Goal: Information Seeking & Learning: Check status

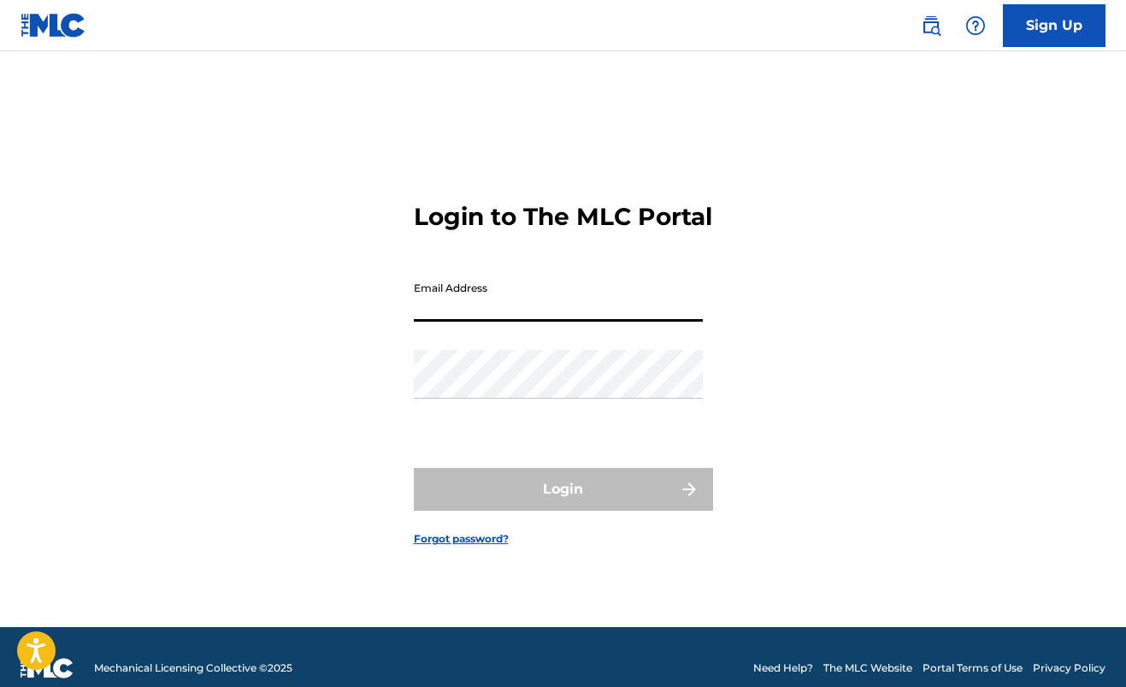
type input "[EMAIL_ADDRESS][DOMAIN_NAME]"
click at [563, 504] on button "Login" at bounding box center [563, 489] width 299 height 43
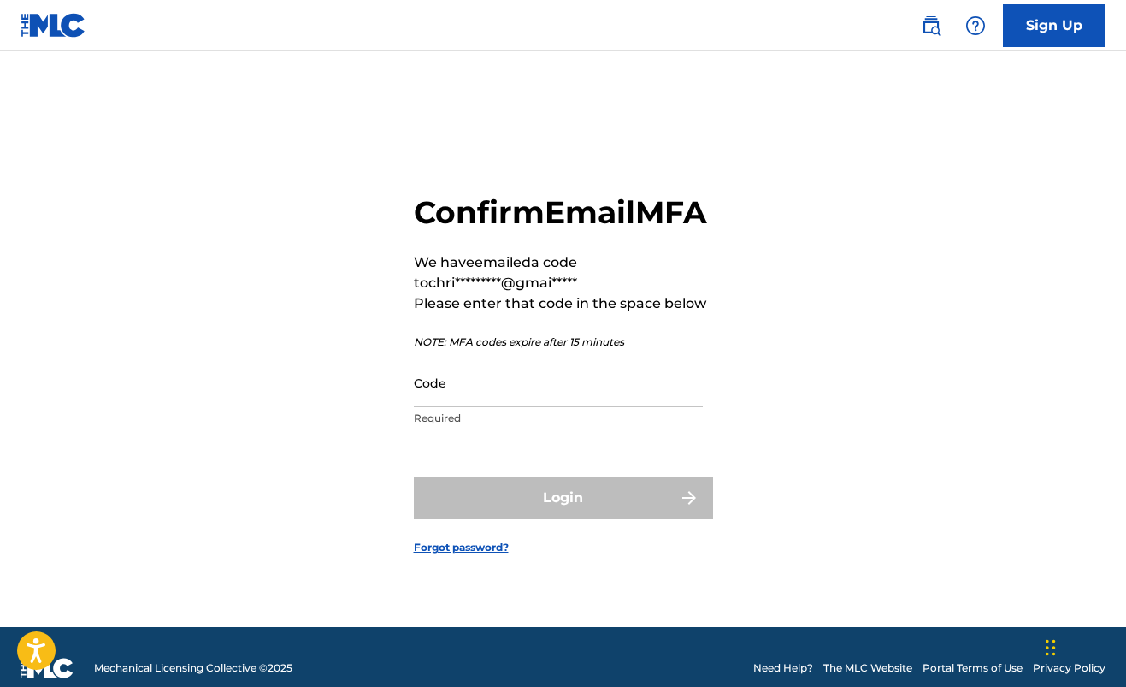
click at [539, 407] on input "Code" at bounding box center [558, 382] width 289 height 49
paste input "120174"
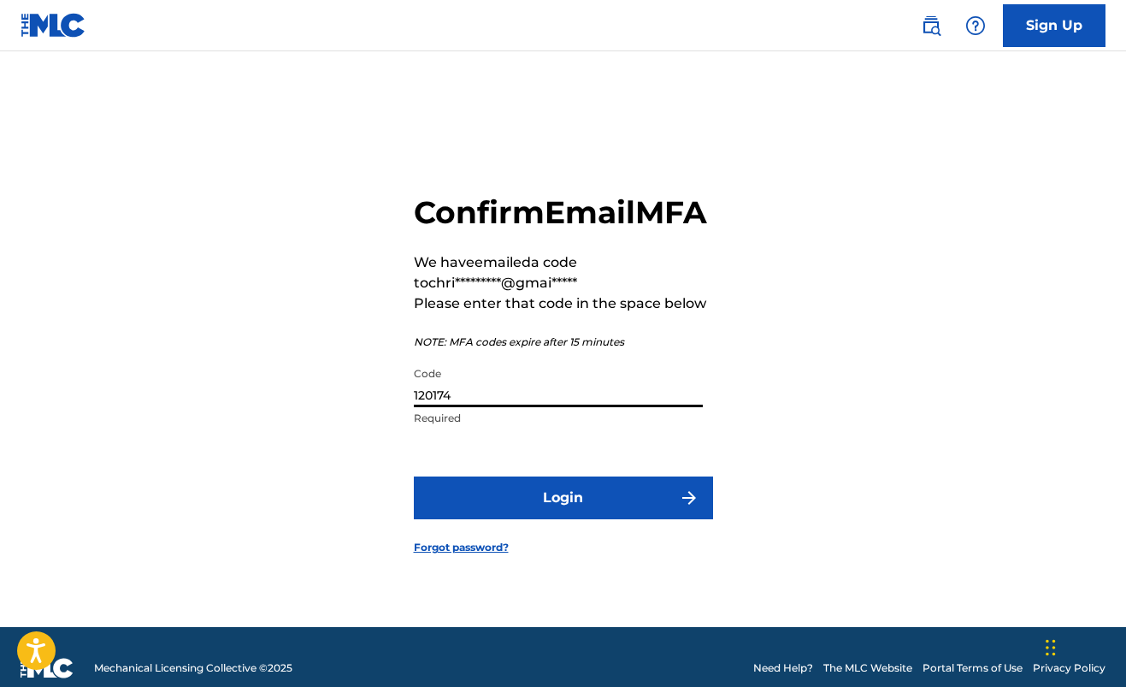
type input "120174"
click at [488, 519] on button "Login" at bounding box center [563, 497] width 299 height 43
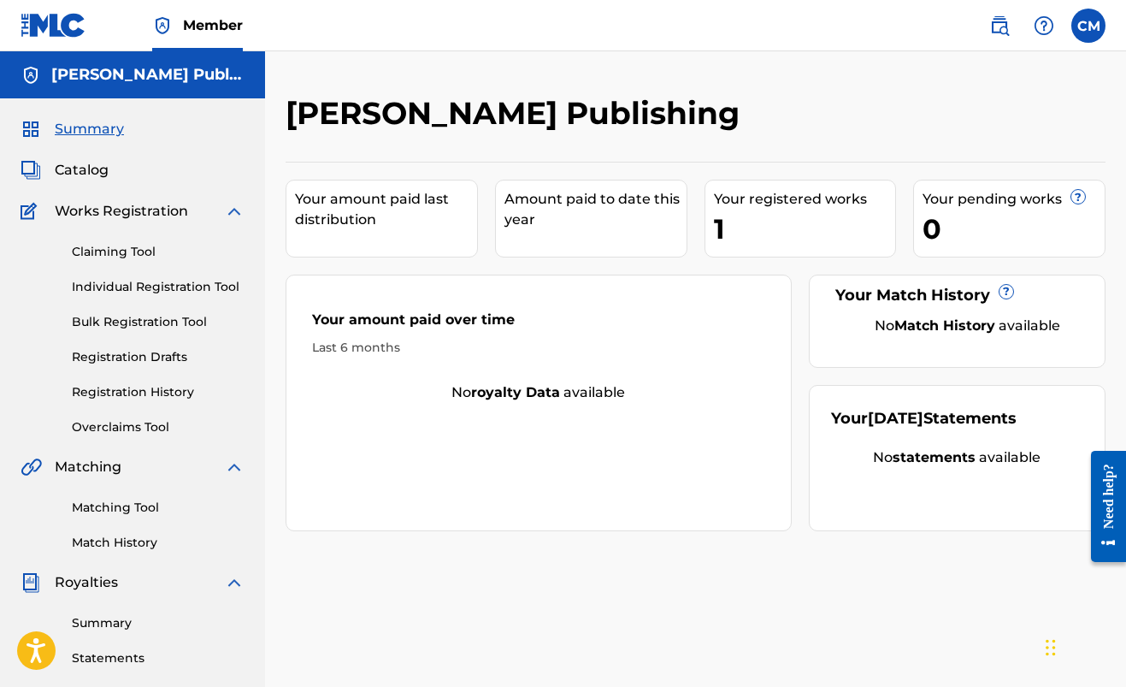
click at [724, 226] on div "1" at bounding box center [805, 229] width 182 height 38
click at [753, 203] on div "Your registered works" at bounding box center [805, 199] width 182 height 21
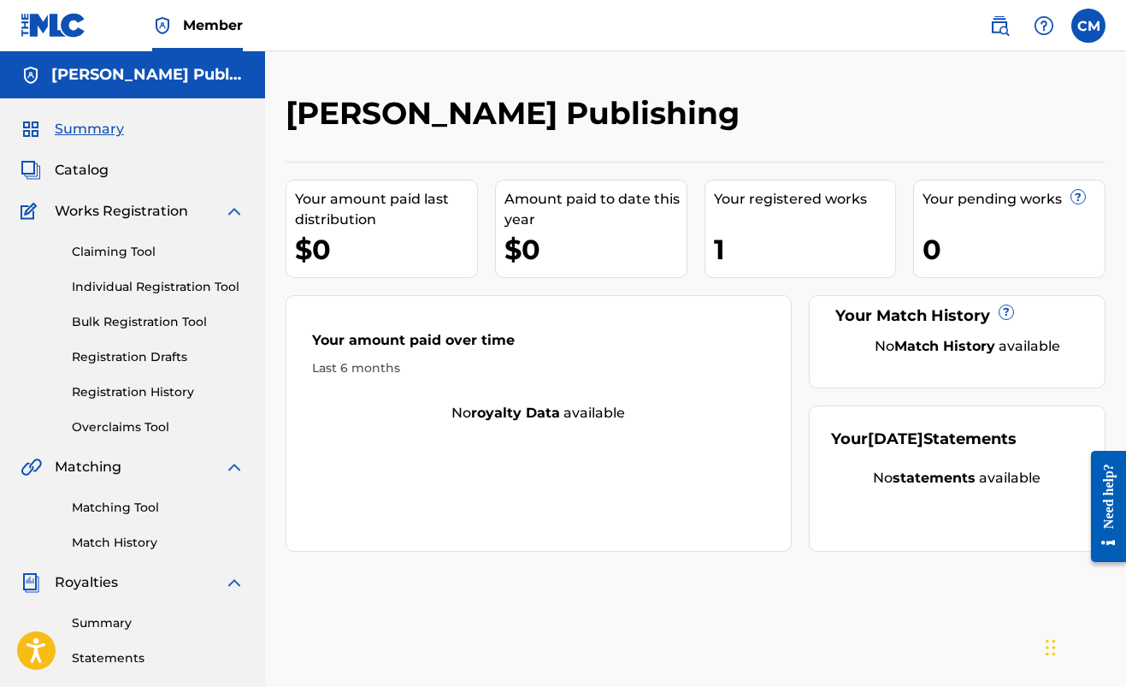
click at [78, 169] on span "Catalog" at bounding box center [82, 170] width 54 height 21
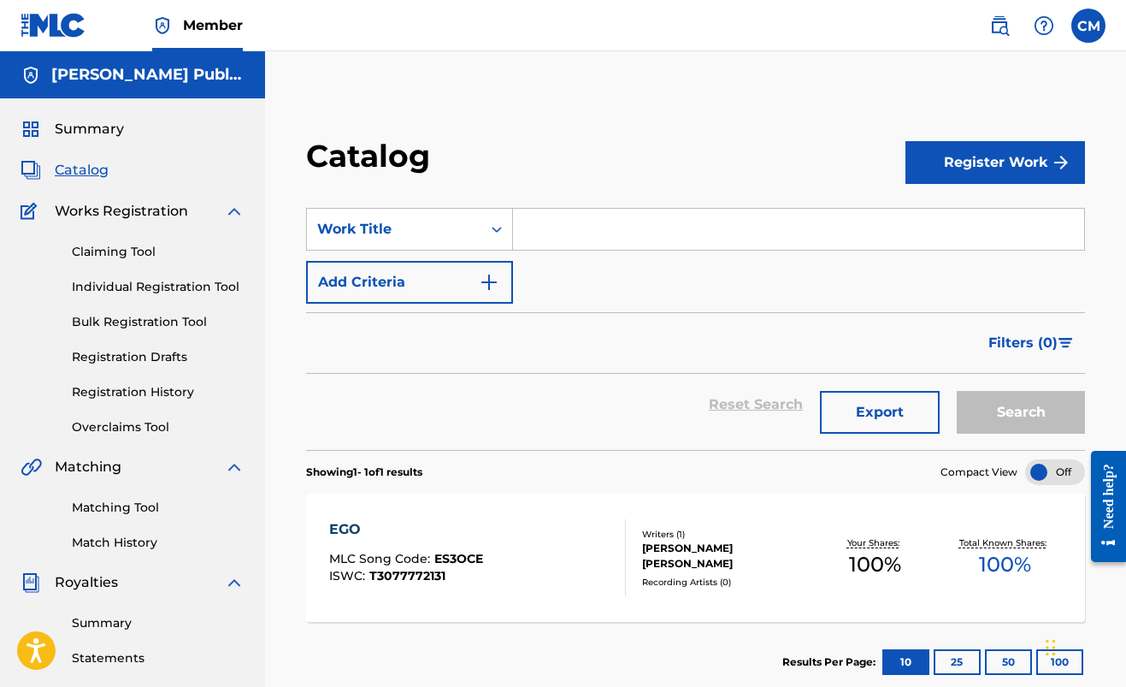
click at [130, 397] on link "Registration History" at bounding box center [158, 392] width 173 height 18
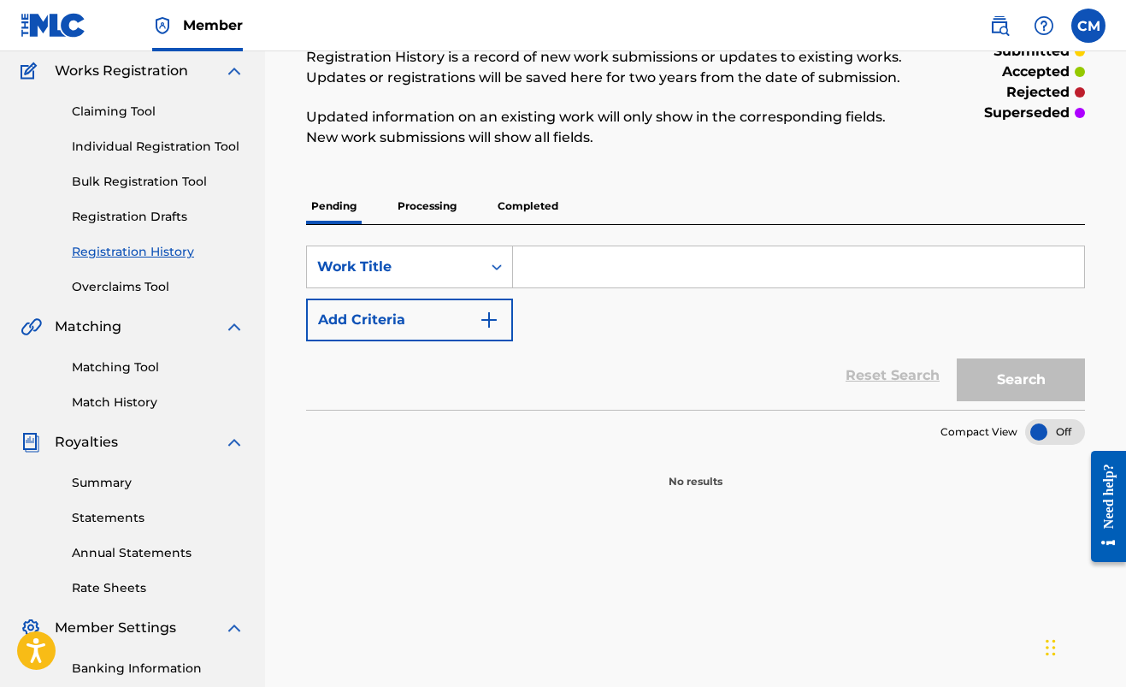
scroll to position [40, 0]
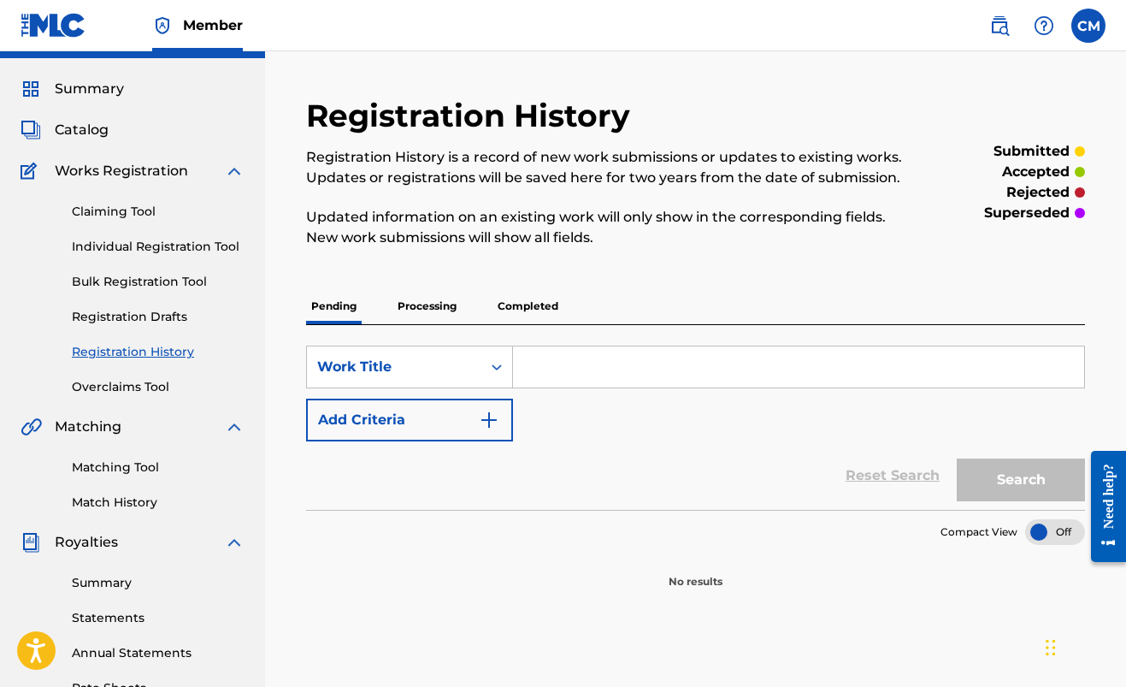
click at [440, 303] on p "Processing" at bounding box center [427, 306] width 69 height 36
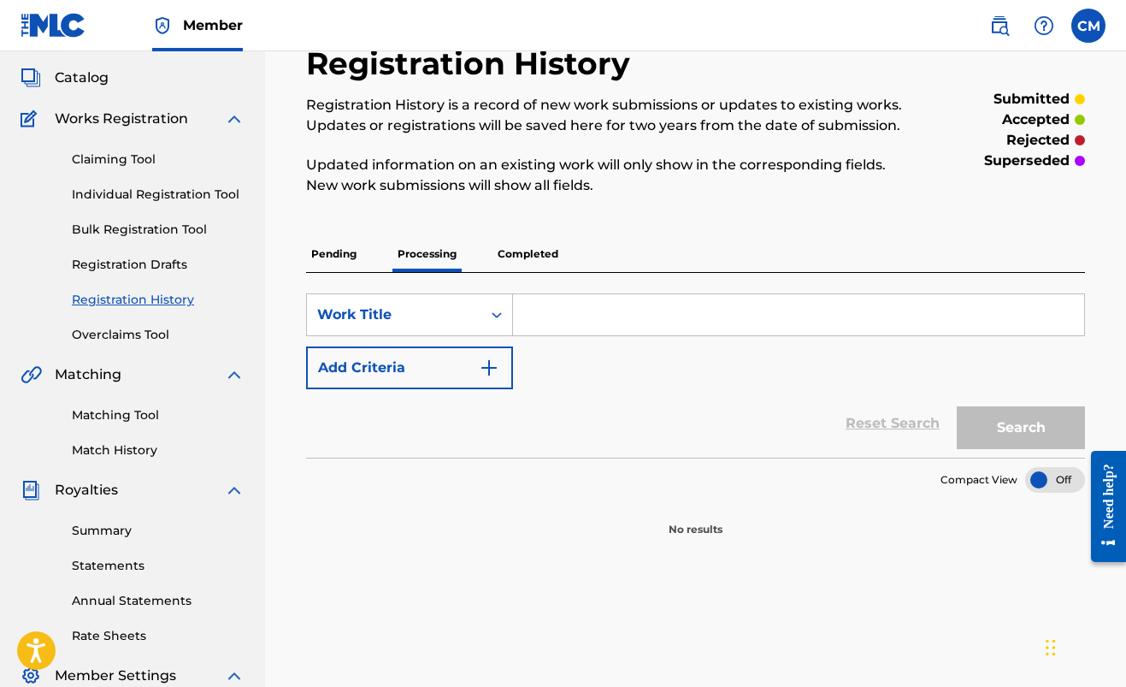
scroll to position [146, 0]
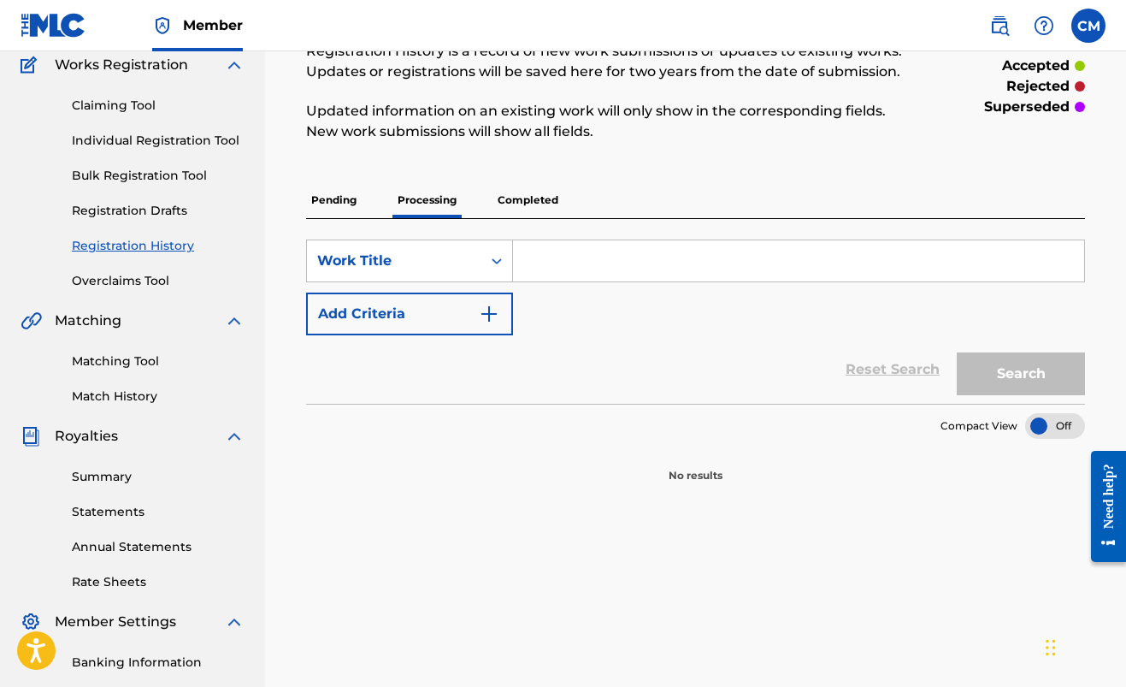
click at [535, 196] on p "Completed" at bounding box center [528, 200] width 71 height 36
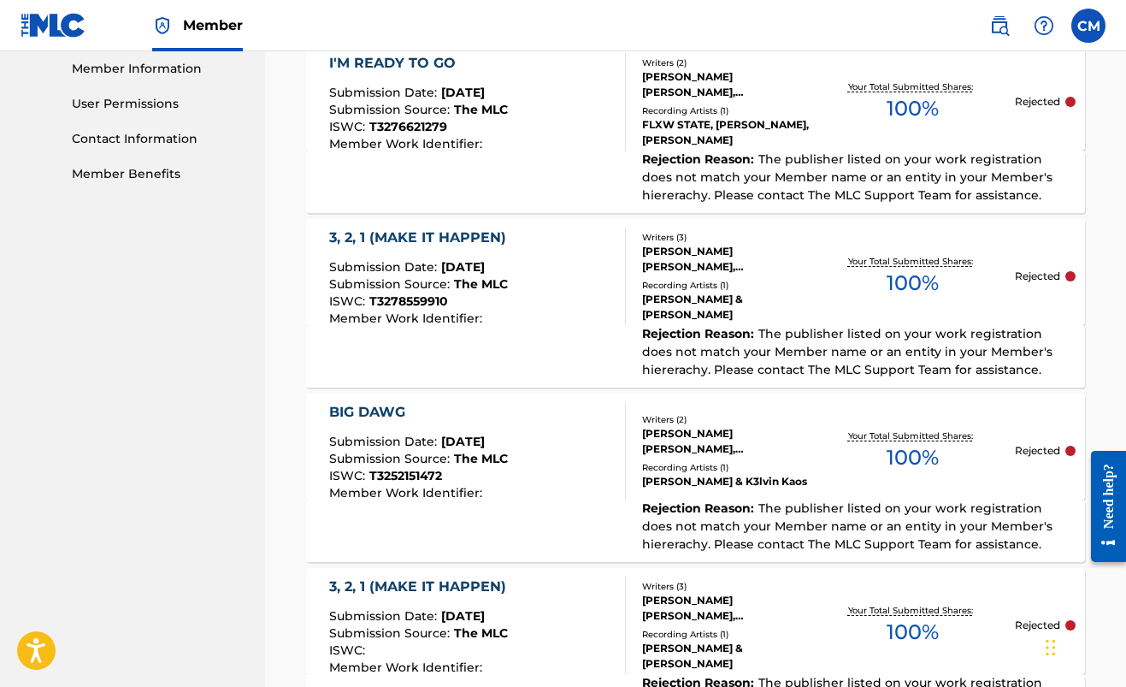
scroll to position [790, 0]
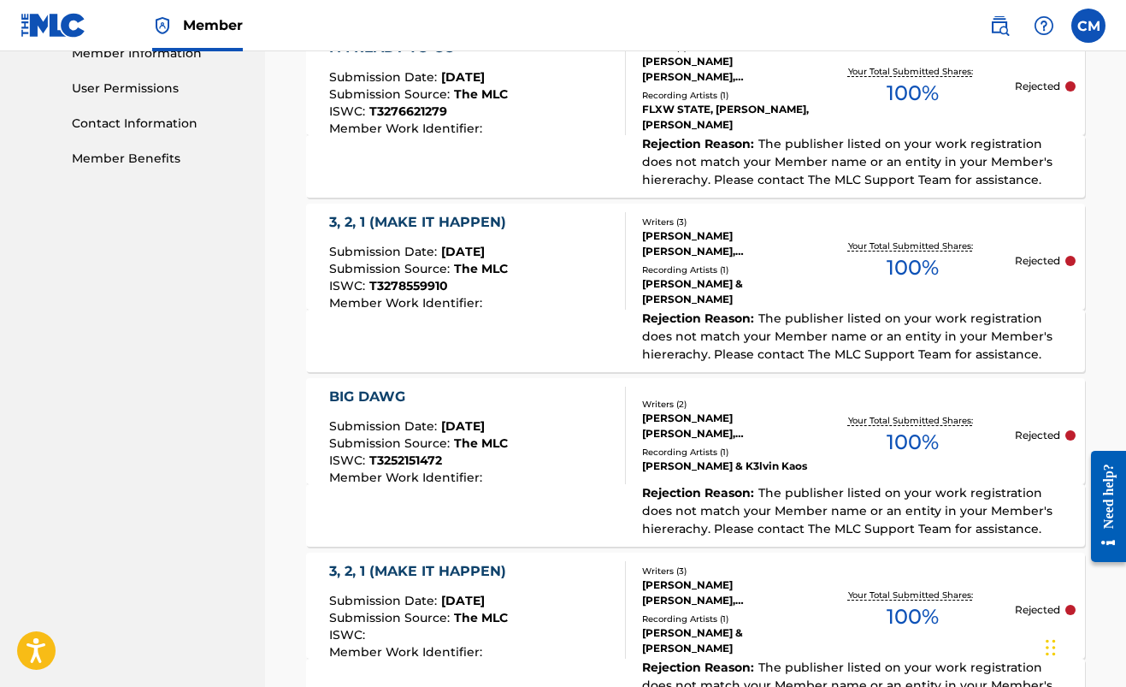
click at [700, 257] on div "CHRISTOPHER MAX MACK, MYRA KIVETT, TYRIK ARMOND TAYLOR" at bounding box center [726, 243] width 168 height 31
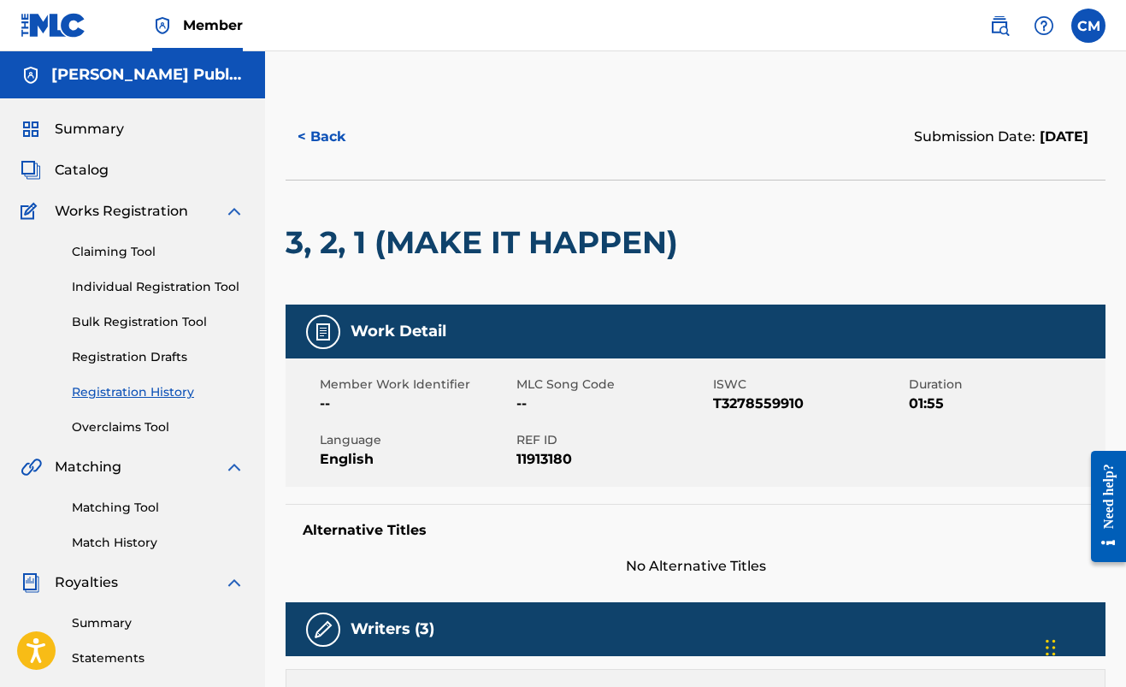
click at [220, 24] on span "Member" at bounding box center [213, 25] width 60 height 20
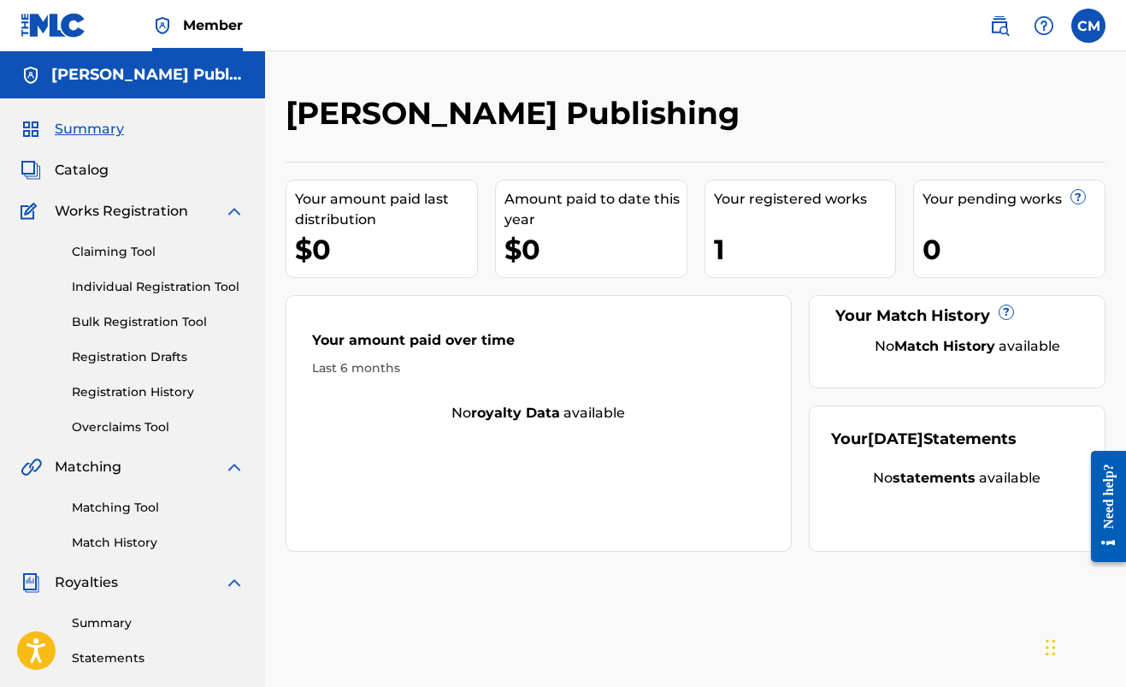
click at [1083, 25] on label at bounding box center [1089, 26] width 34 height 34
click at [1089, 26] on input "CM Christopher Mack chrismacksync@gmail.com Notification Preferences Profile Lo…" at bounding box center [1089, 26] width 0 height 0
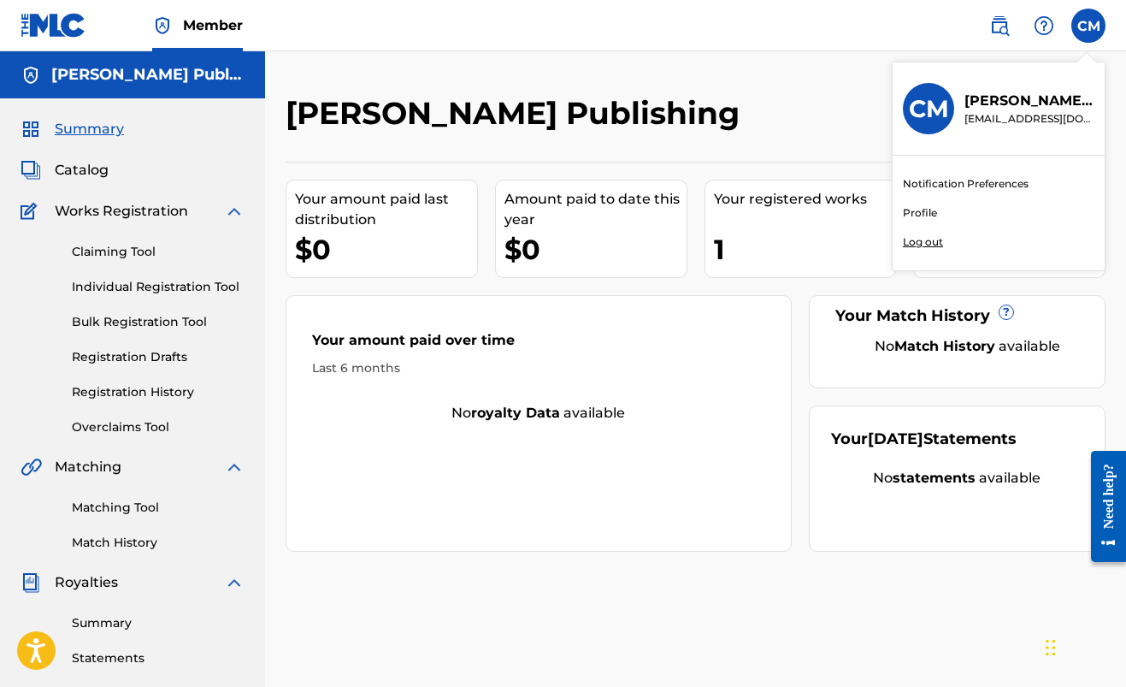
click at [912, 214] on link "Profile" at bounding box center [920, 212] width 34 height 15
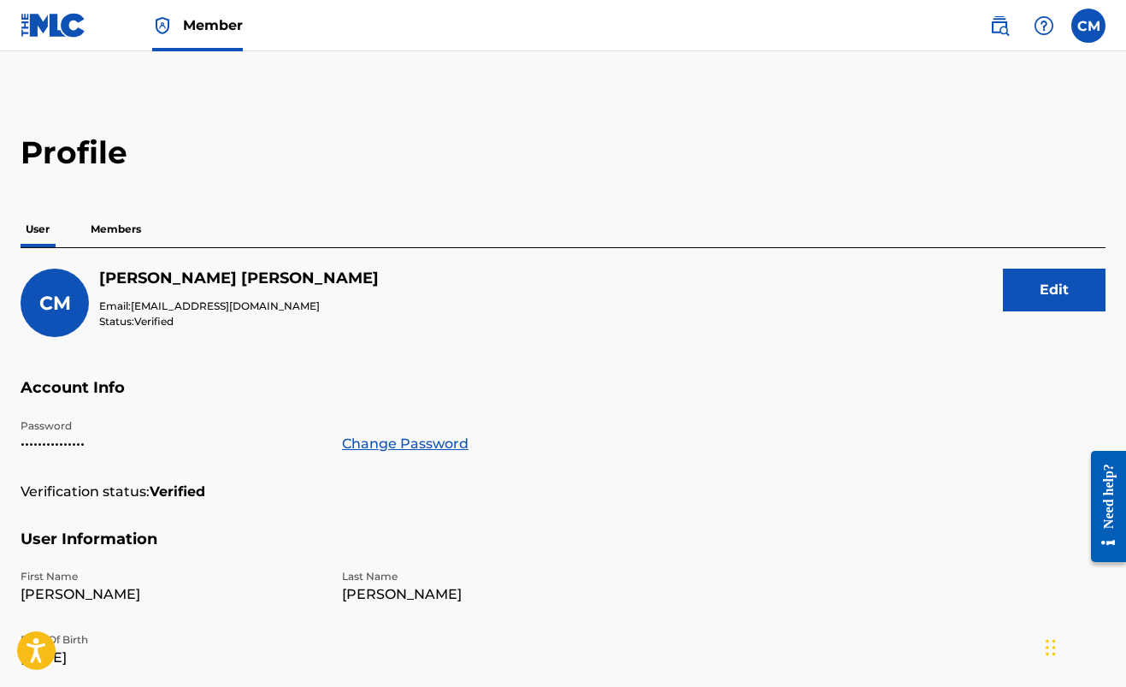
click at [109, 225] on p "Members" at bounding box center [116, 229] width 61 height 36
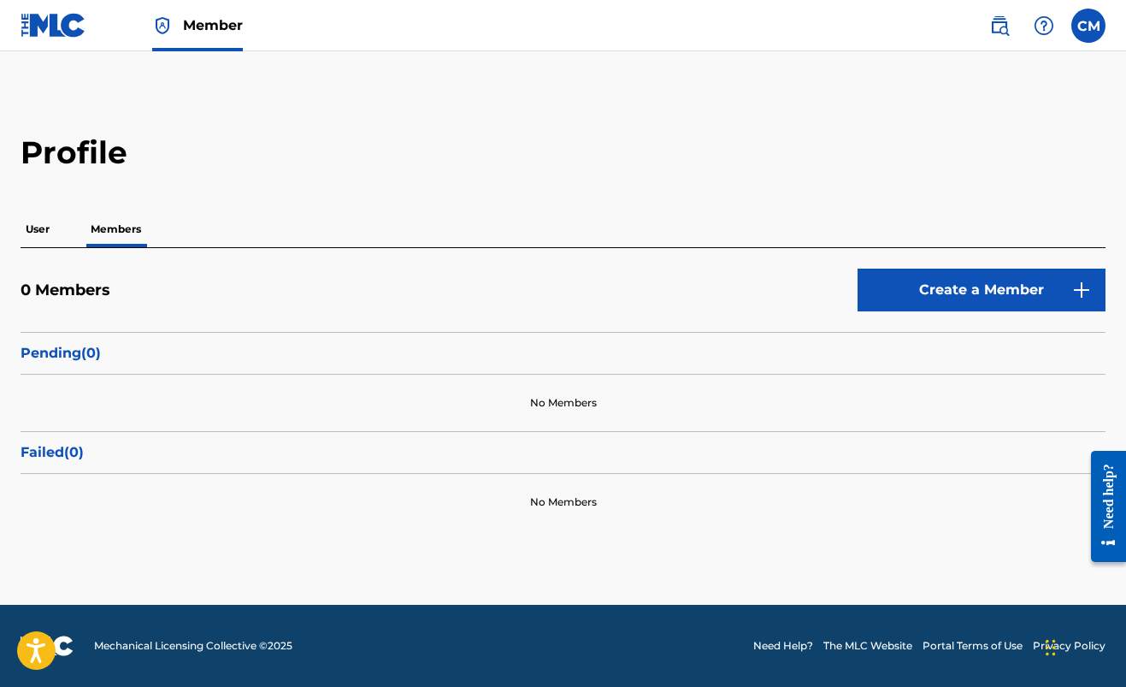
click at [37, 233] on p "User" at bounding box center [38, 229] width 34 height 36
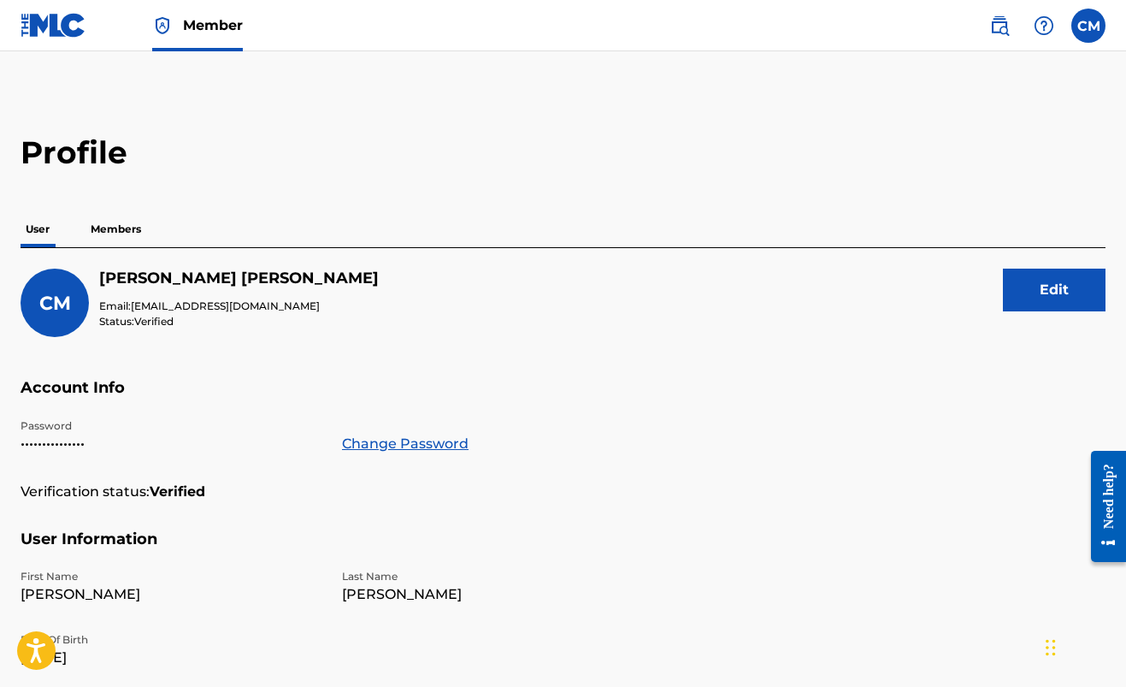
click at [196, 24] on span "Member" at bounding box center [213, 25] width 60 height 20
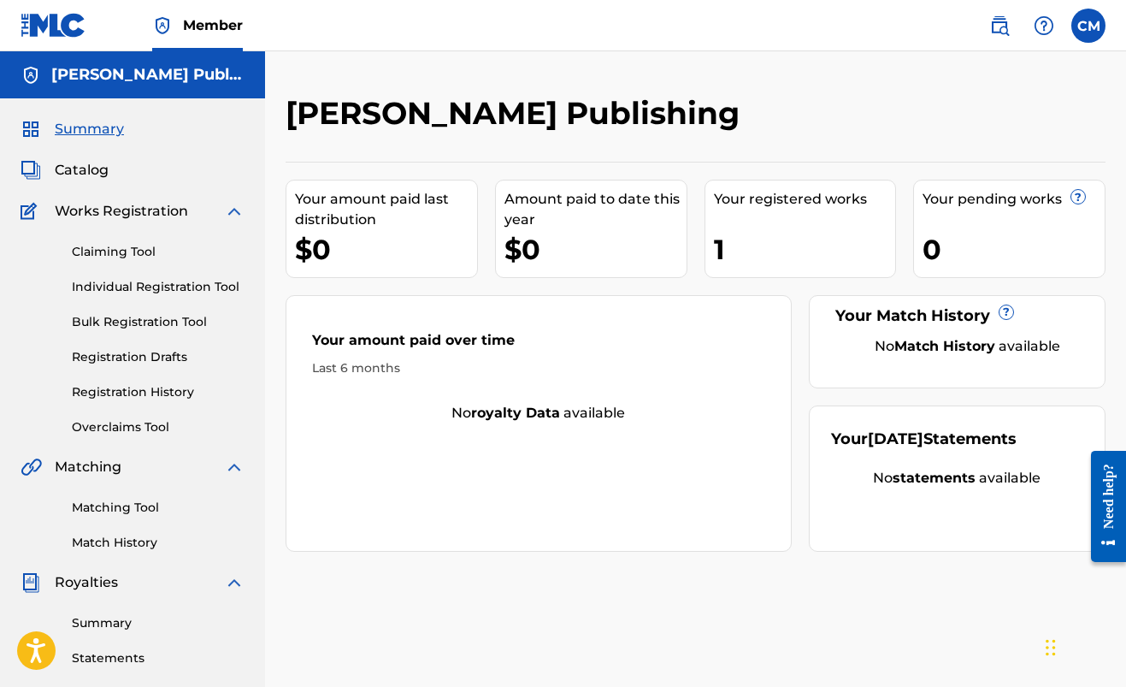
click at [1049, 21] on img at bounding box center [1044, 25] width 21 height 21
click at [1023, 71] on link "Contact us" at bounding box center [1044, 71] width 145 height 41
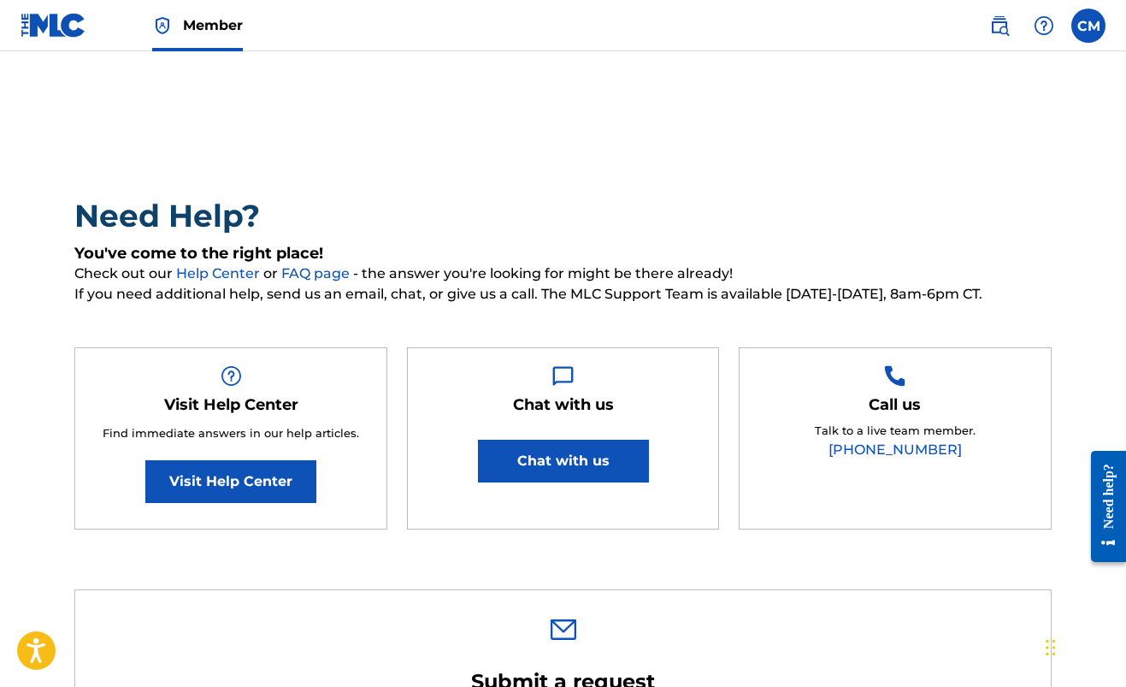
type input "[PERSON_NAME]"
type input "[EMAIL_ADDRESS][DOMAIN_NAME]"
click at [27, 29] on img at bounding box center [54, 25] width 66 height 25
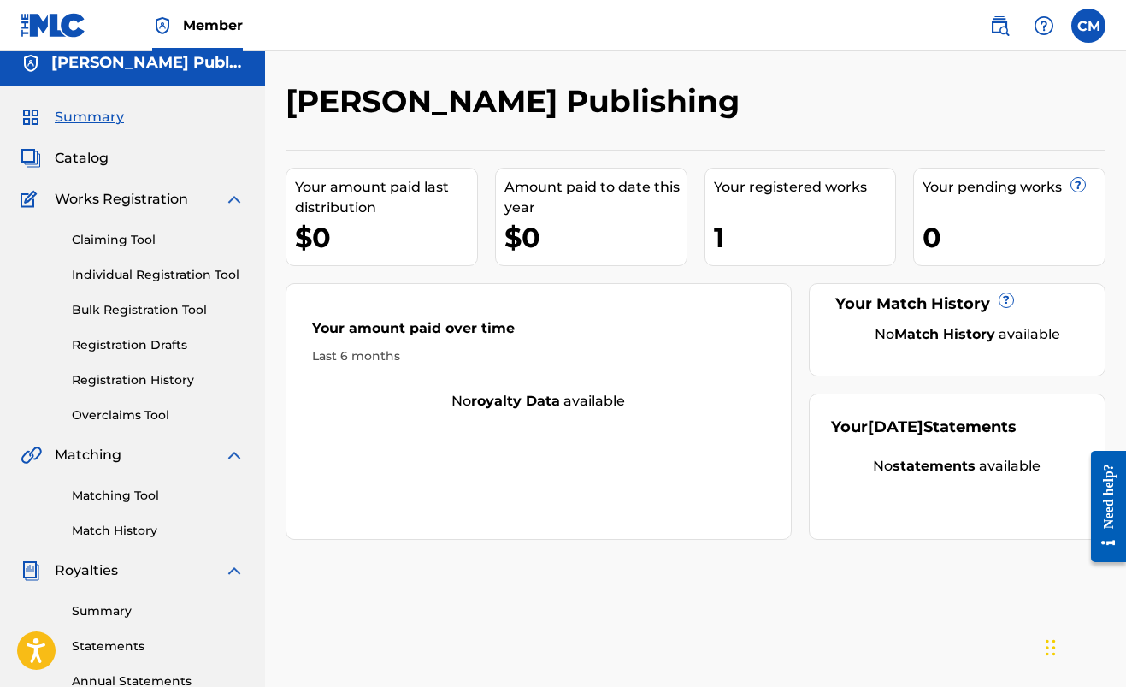
scroll to position [27, 0]
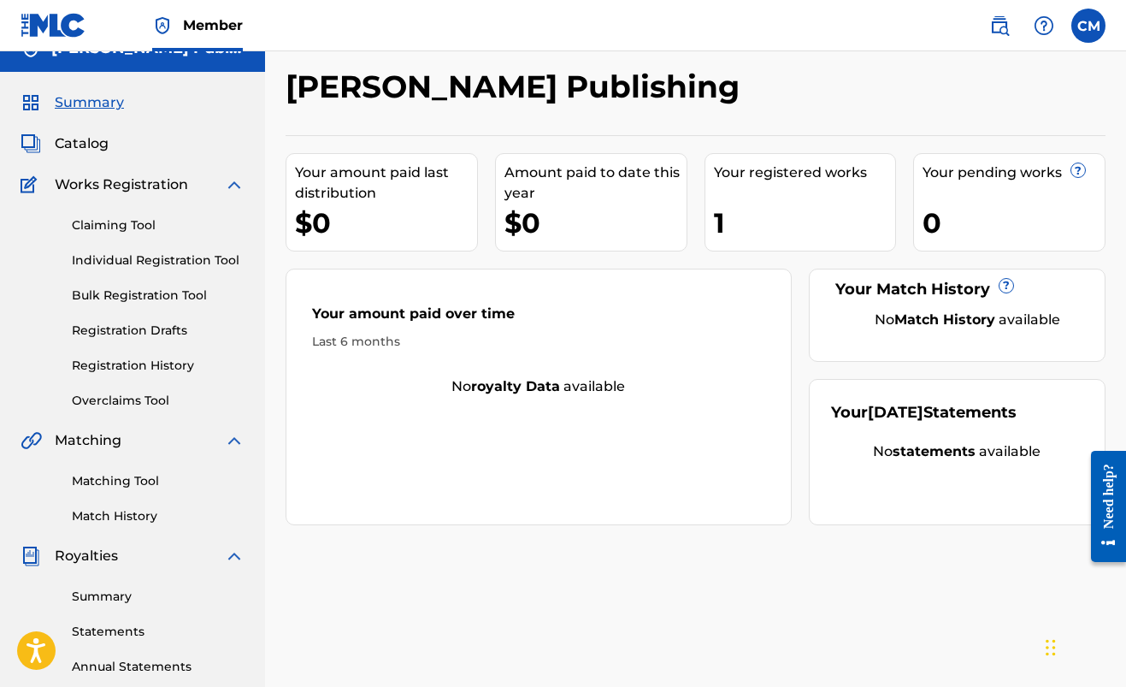
click at [88, 184] on span "Works Registration" at bounding box center [121, 184] width 133 height 21
click at [130, 364] on link "Registration History" at bounding box center [158, 366] width 173 height 18
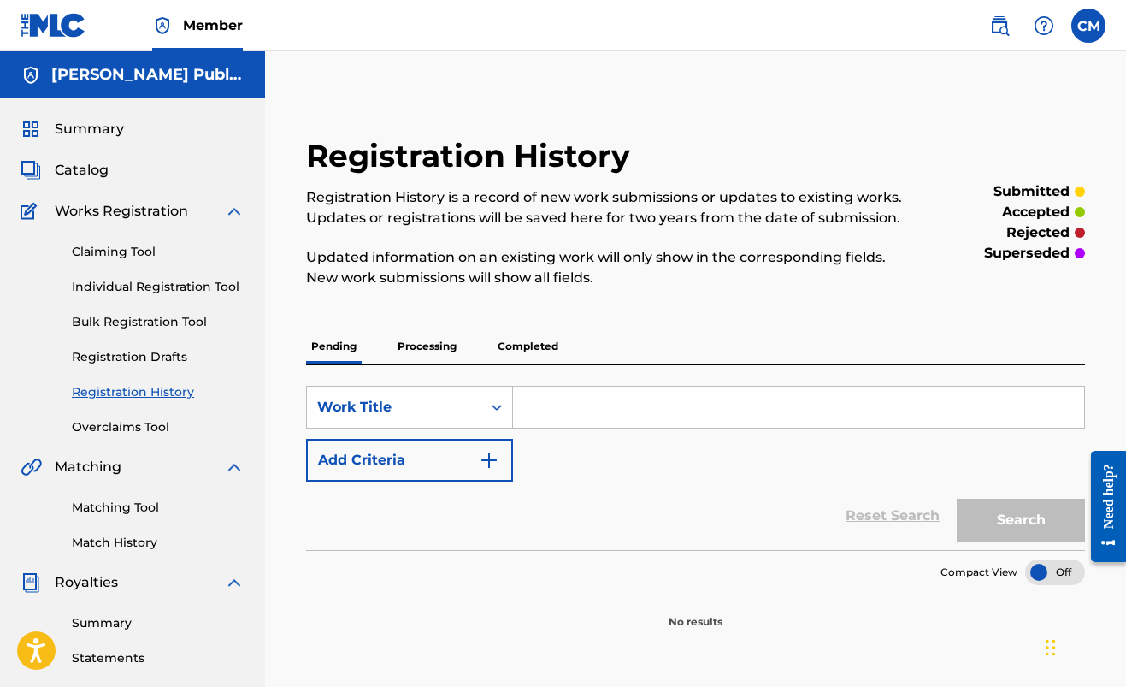
click at [538, 339] on p "Completed" at bounding box center [528, 346] width 71 height 36
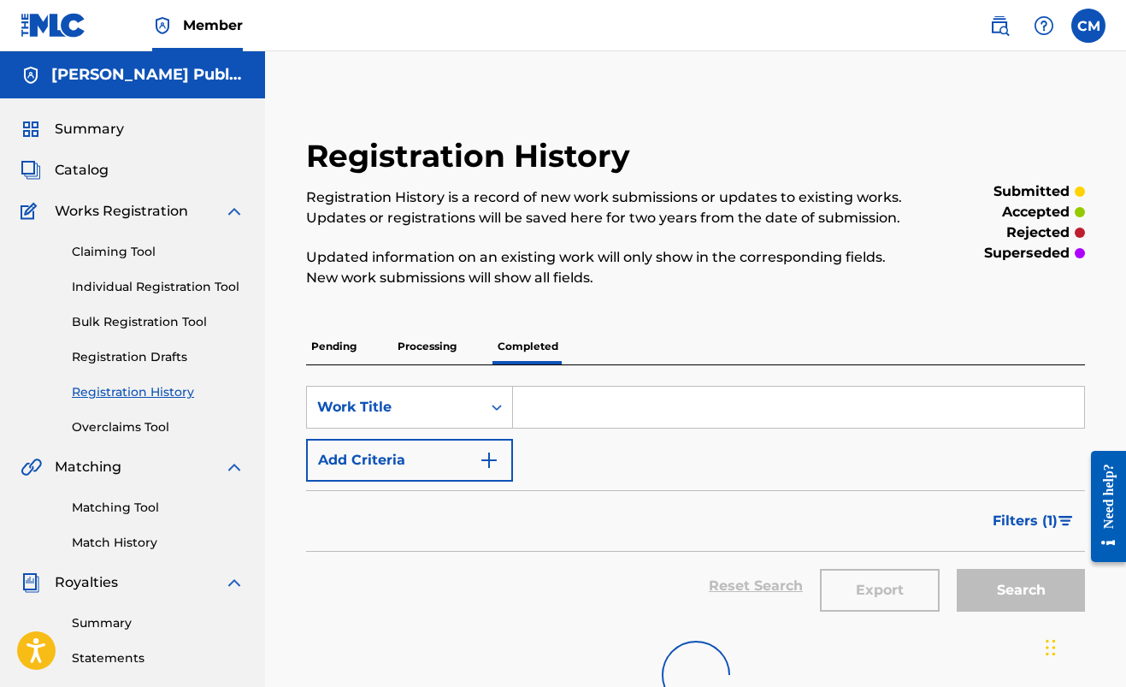
click at [435, 348] on p "Processing" at bounding box center [427, 346] width 69 height 36
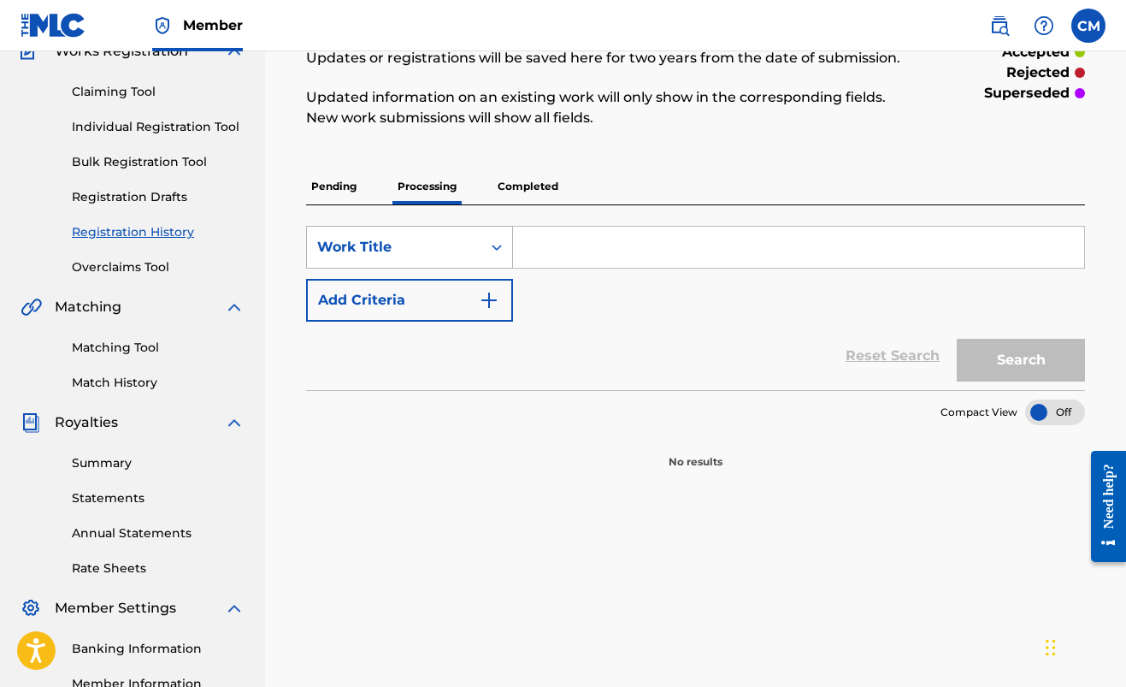
scroll to position [171, 0]
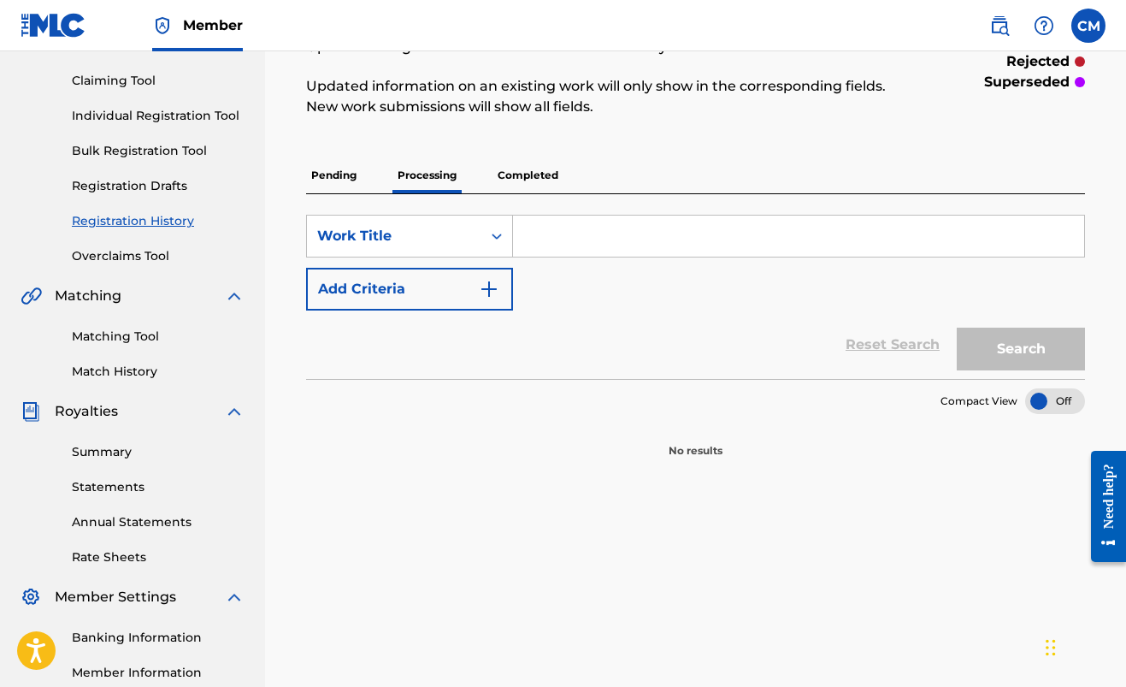
click at [329, 182] on p "Pending" at bounding box center [334, 175] width 56 height 36
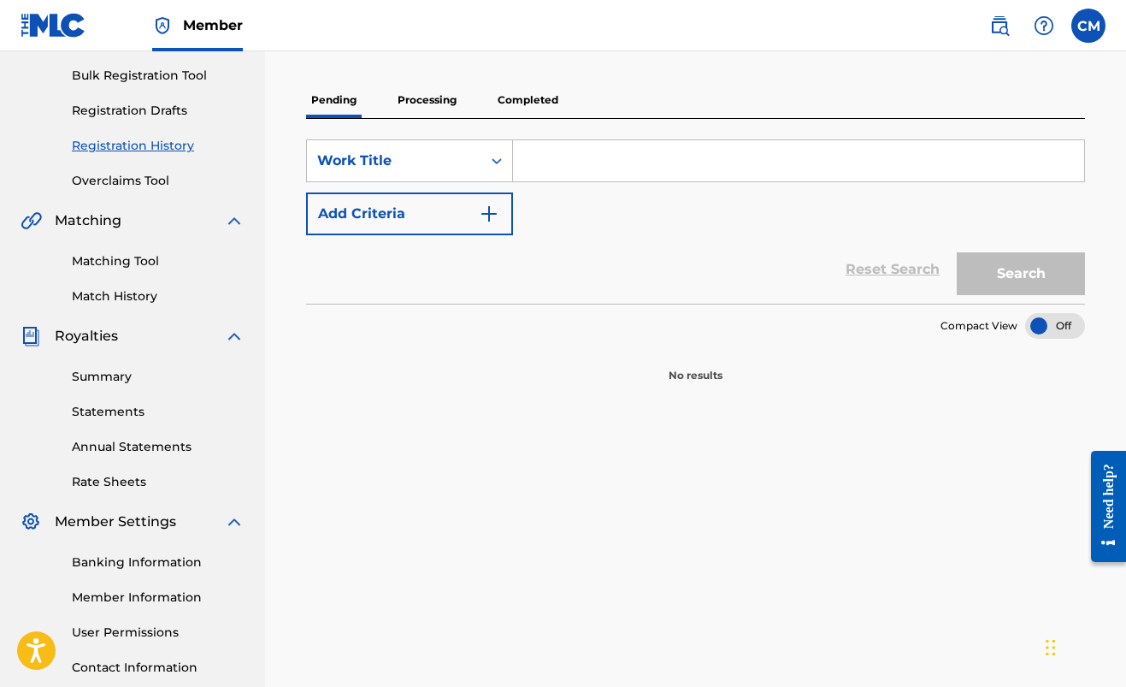
scroll to position [180, 0]
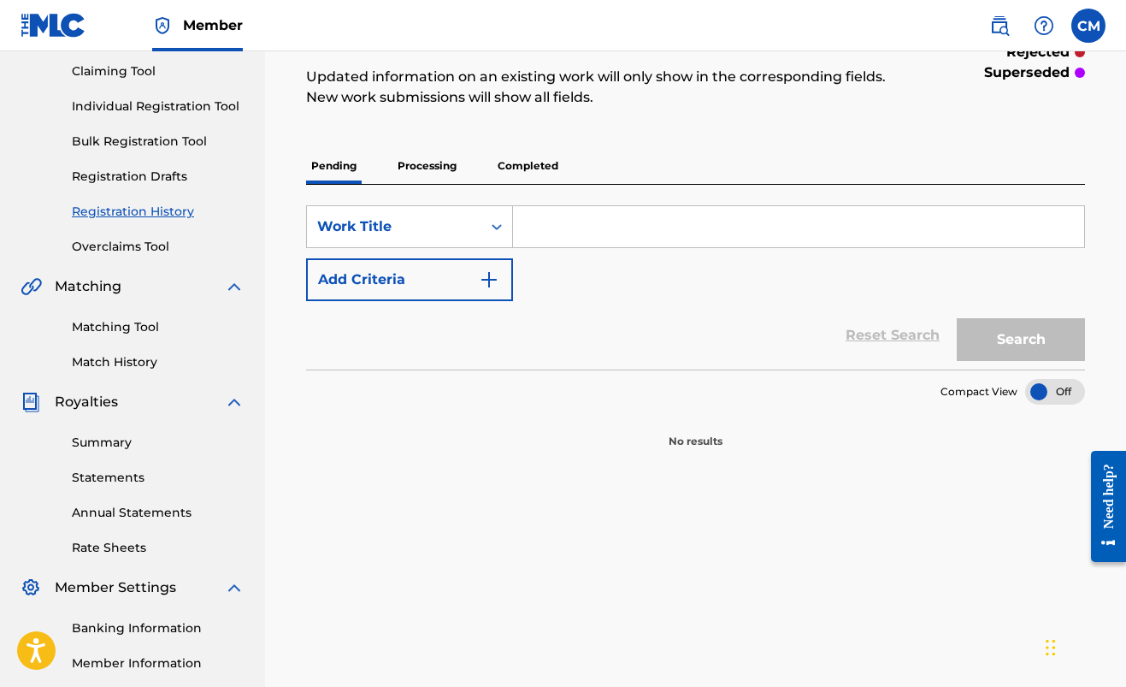
click at [535, 169] on p "Completed" at bounding box center [528, 166] width 71 height 36
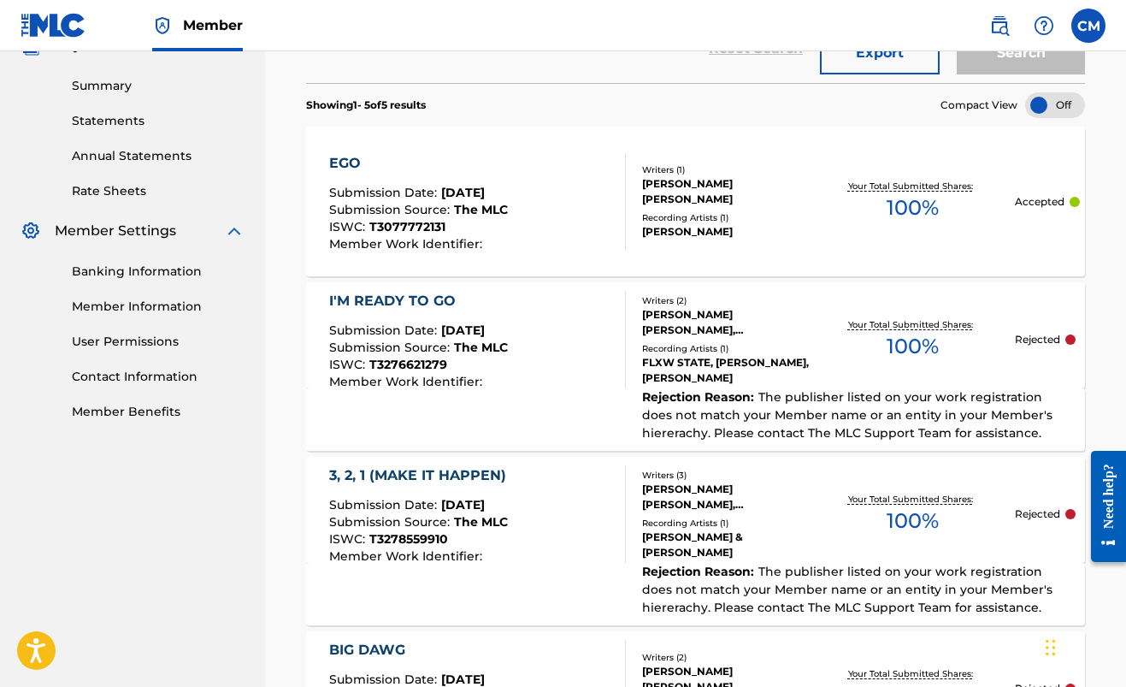
scroll to position [494, 0]
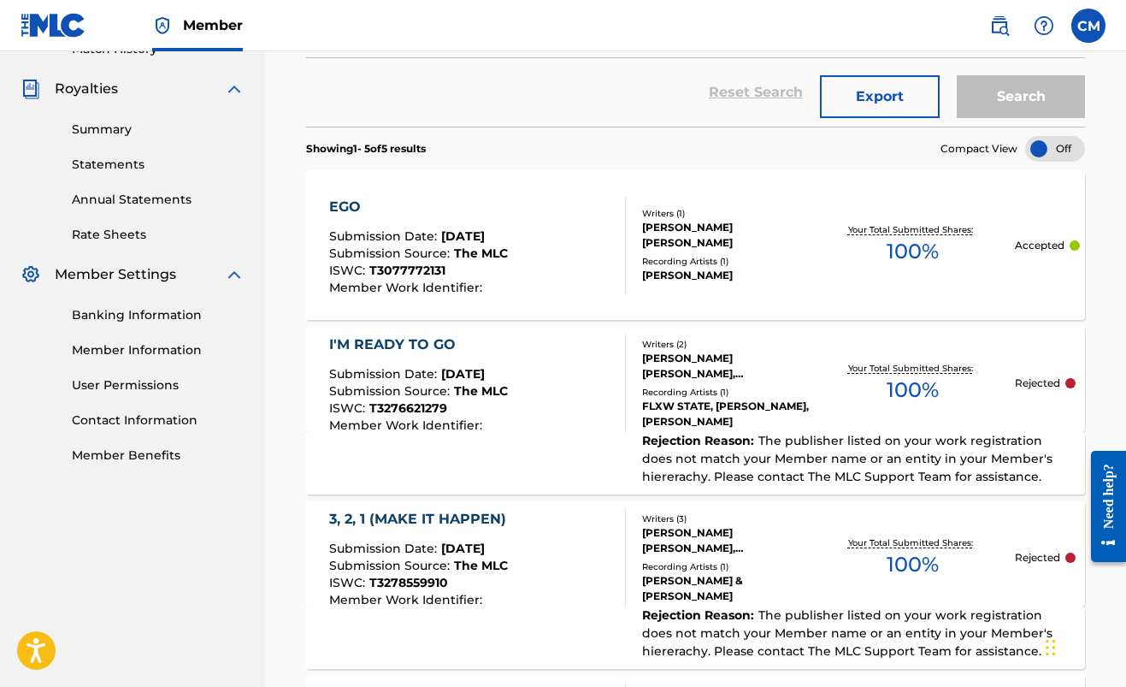
click at [139, 357] on link "Member Information" at bounding box center [158, 350] width 173 height 18
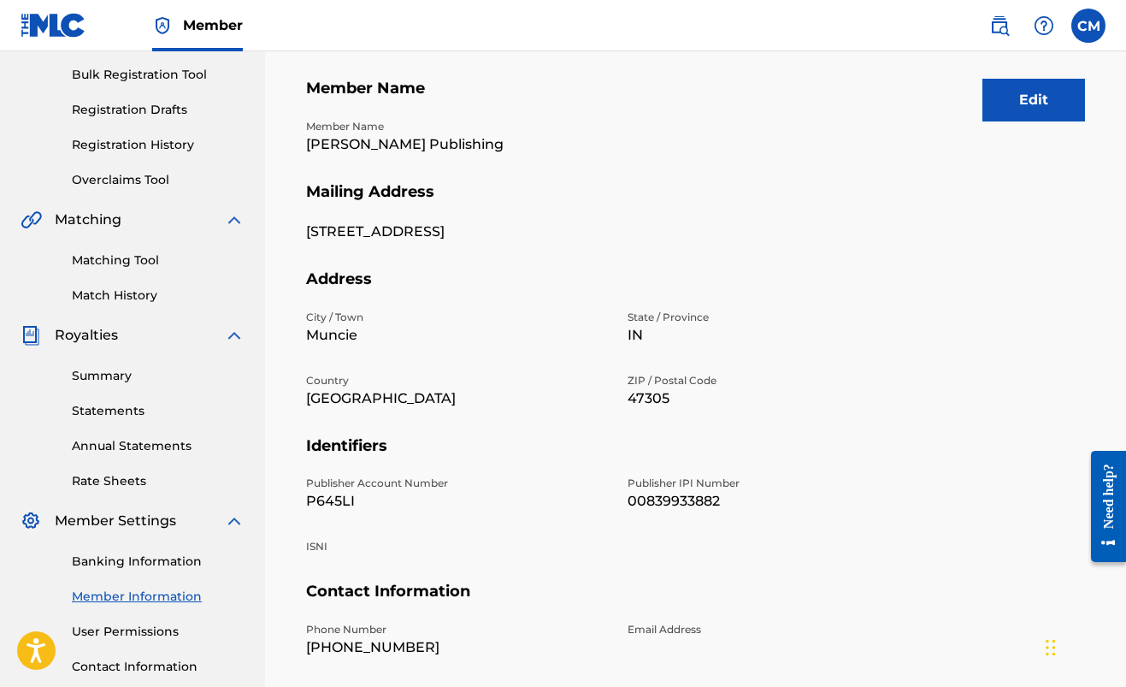
scroll to position [248, 0]
click at [121, 562] on link "Banking Information" at bounding box center [158, 561] width 173 height 18
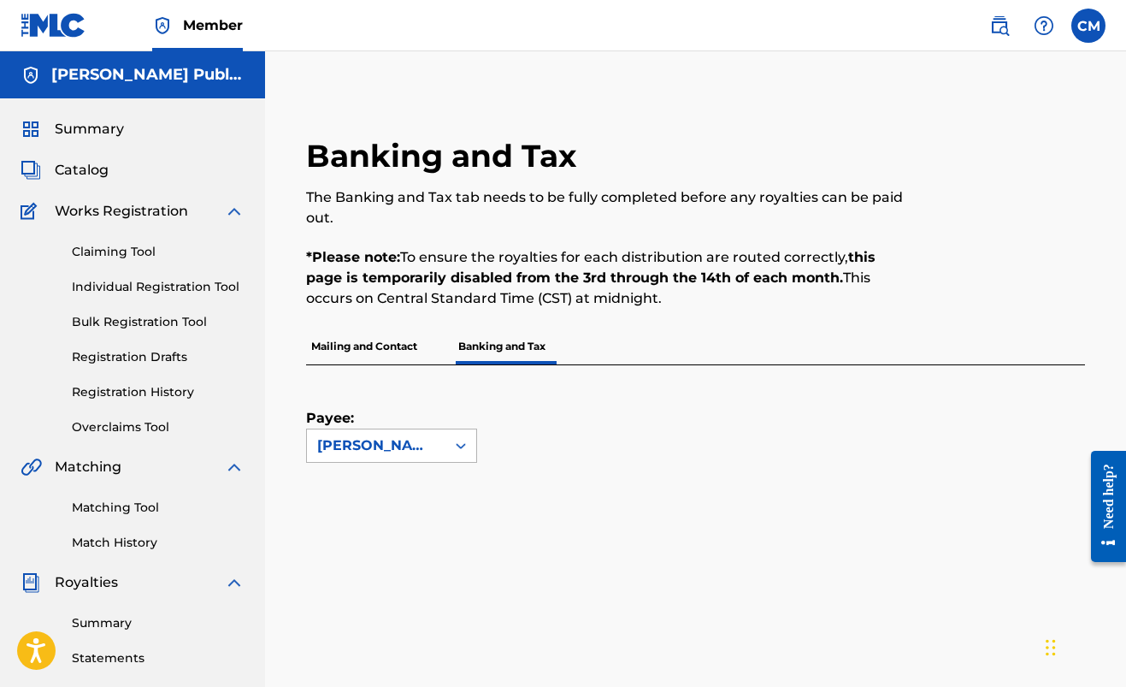
click at [393, 440] on div "[PERSON_NAME] Publishing" at bounding box center [376, 445] width 118 height 21
click at [80, 133] on span "Summary" at bounding box center [89, 129] width 69 height 21
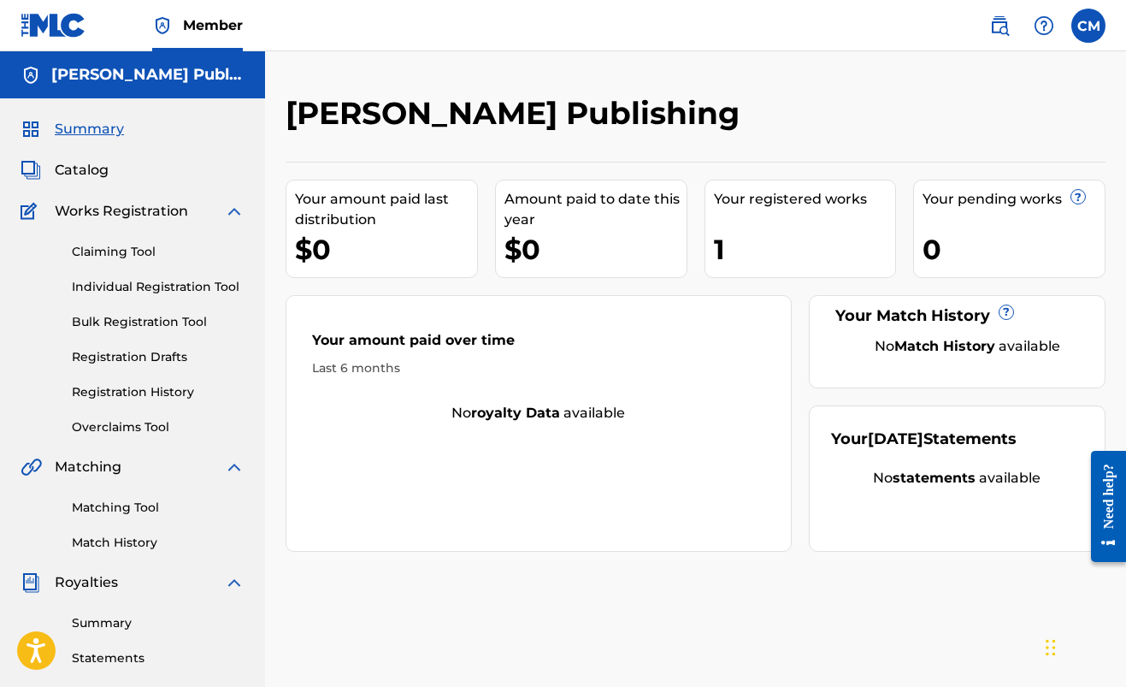
click at [228, 29] on span "Member" at bounding box center [213, 25] width 60 height 20
click at [97, 126] on span "Summary" at bounding box center [89, 129] width 69 height 21
click at [66, 186] on div "Summary Catalog Works Registration Claiming Tool Individual Registration Tool B…" at bounding box center [132, 538] width 265 height 880
click at [74, 163] on span "Catalog" at bounding box center [82, 170] width 54 height 21
